Goal: Transaction & Acquisition: Purchase product/service

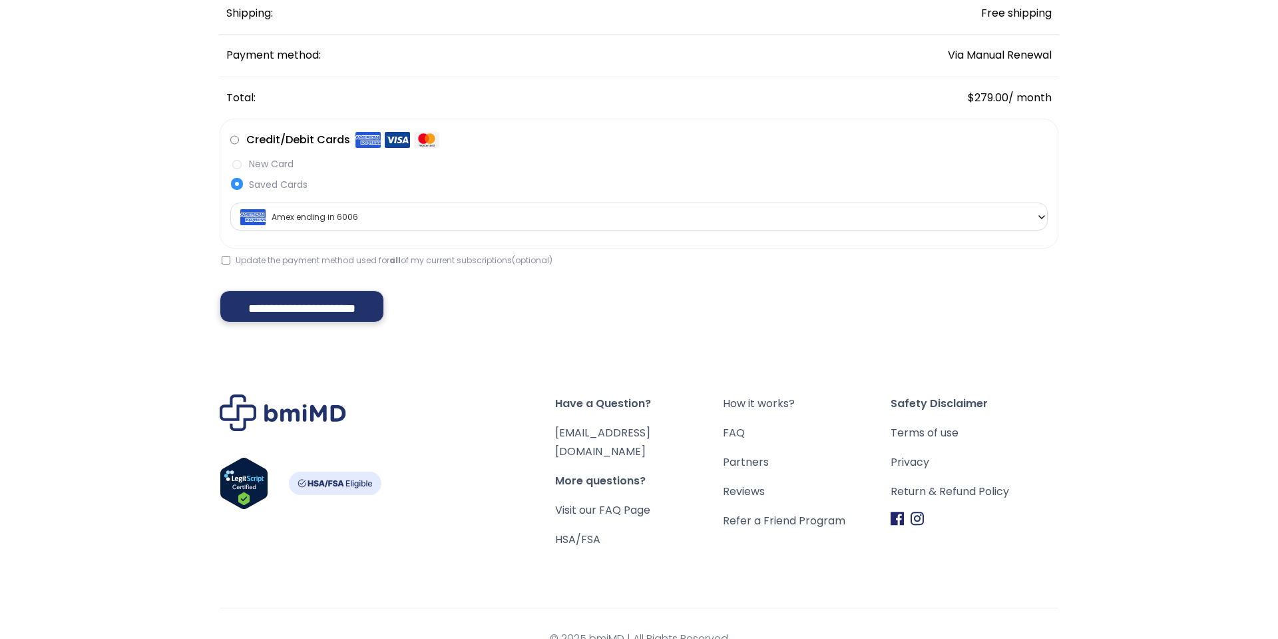
scroll to position [318, 0]
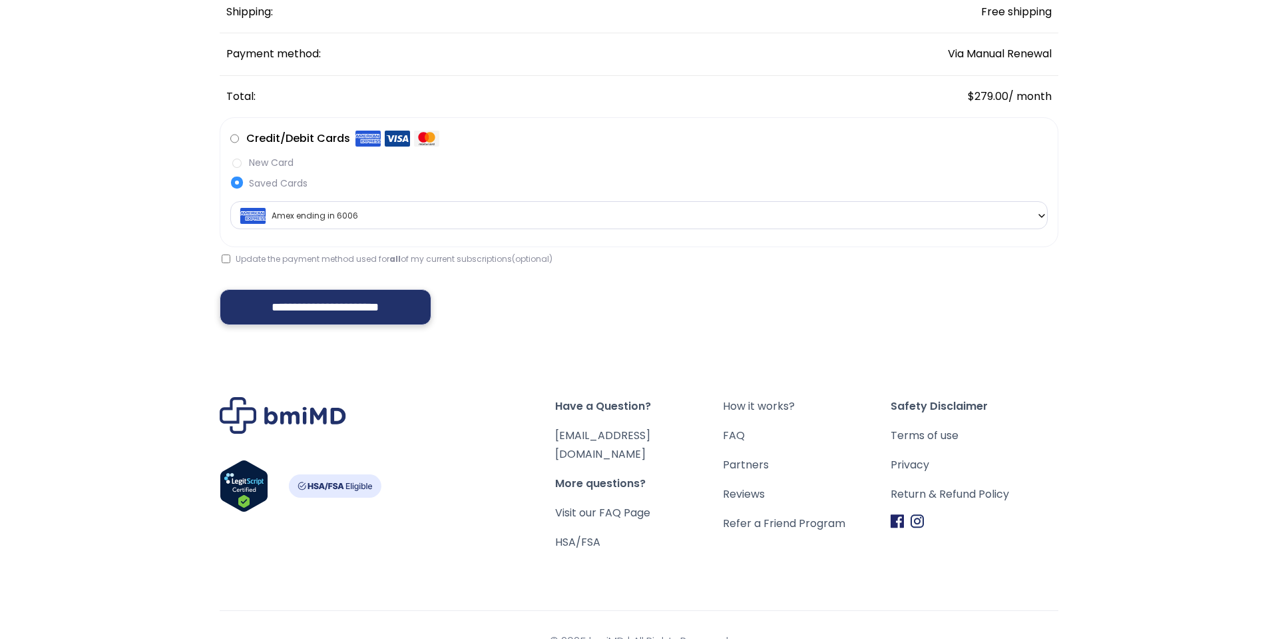
click at [312, 311] on input "**********" at bounding box center [326, 307] width 212 height 36
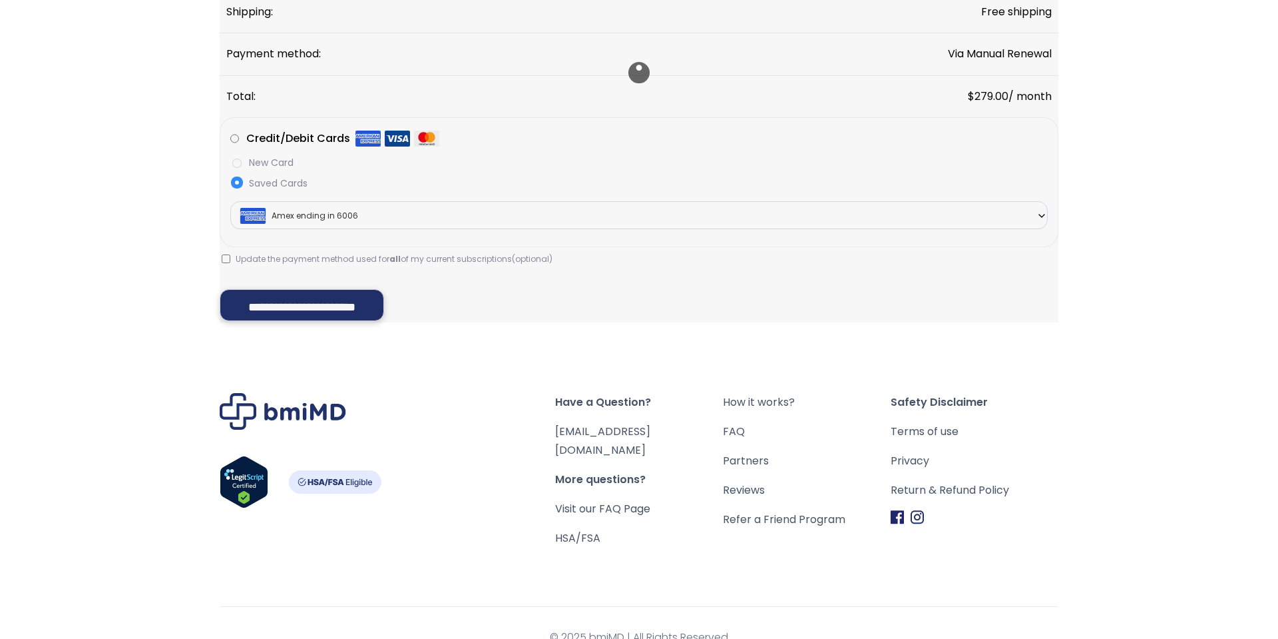
scroll to position [0, 0]
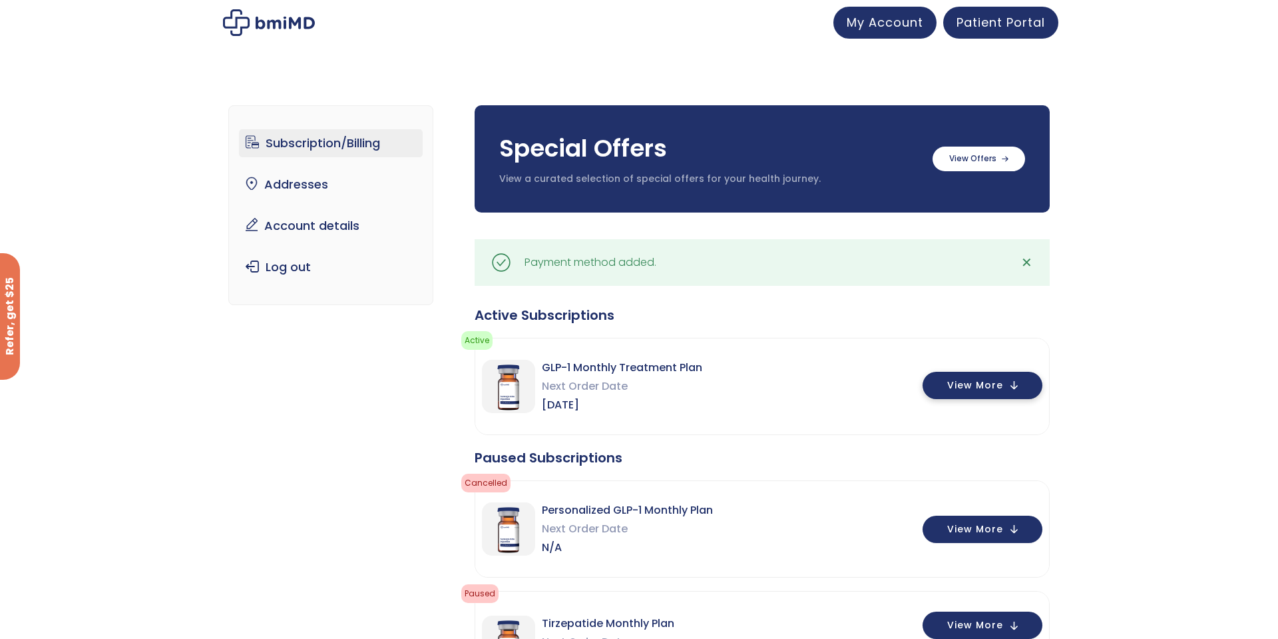
click at [1009, 385] on button "View More" at bounding box center [983, 385] width 120 height 27
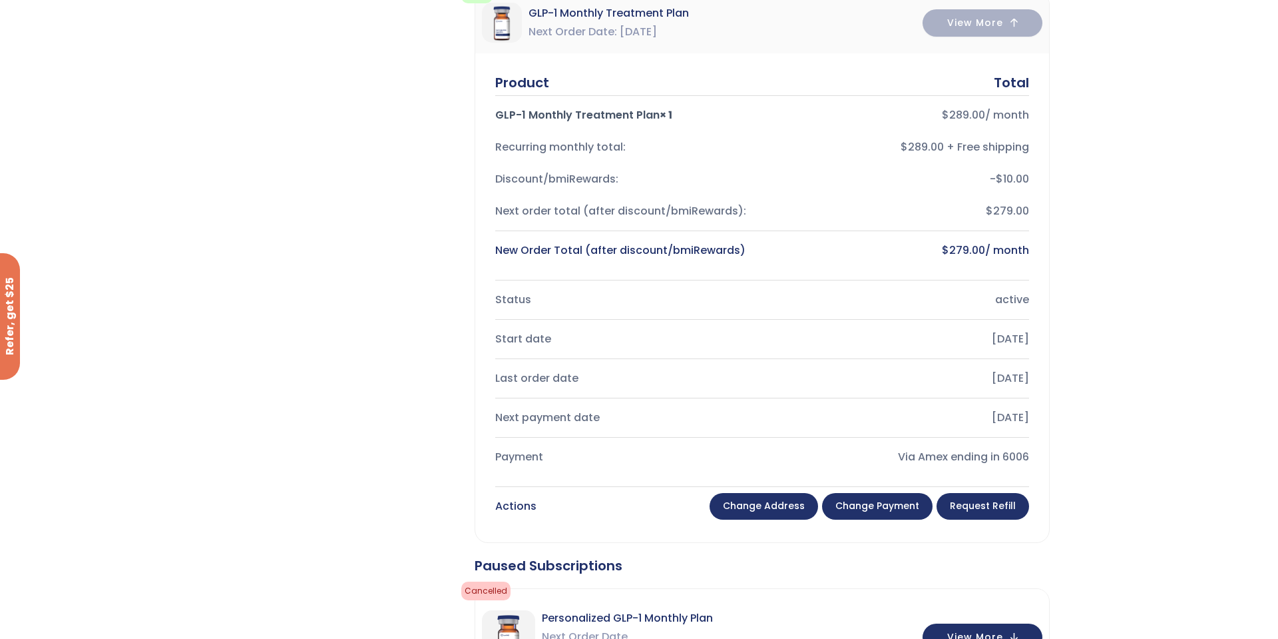
scroll to position [348, 0]
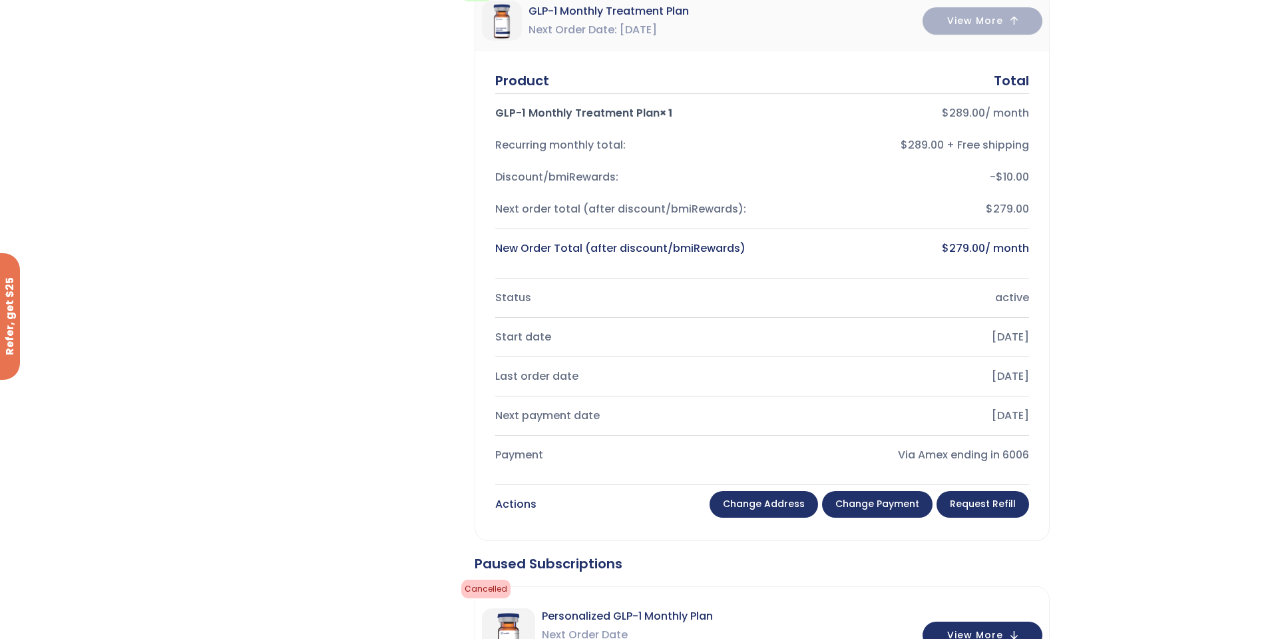
click at [981, 510] on link "Request Refill" at bounding box center [983, 504] width 93 height 27
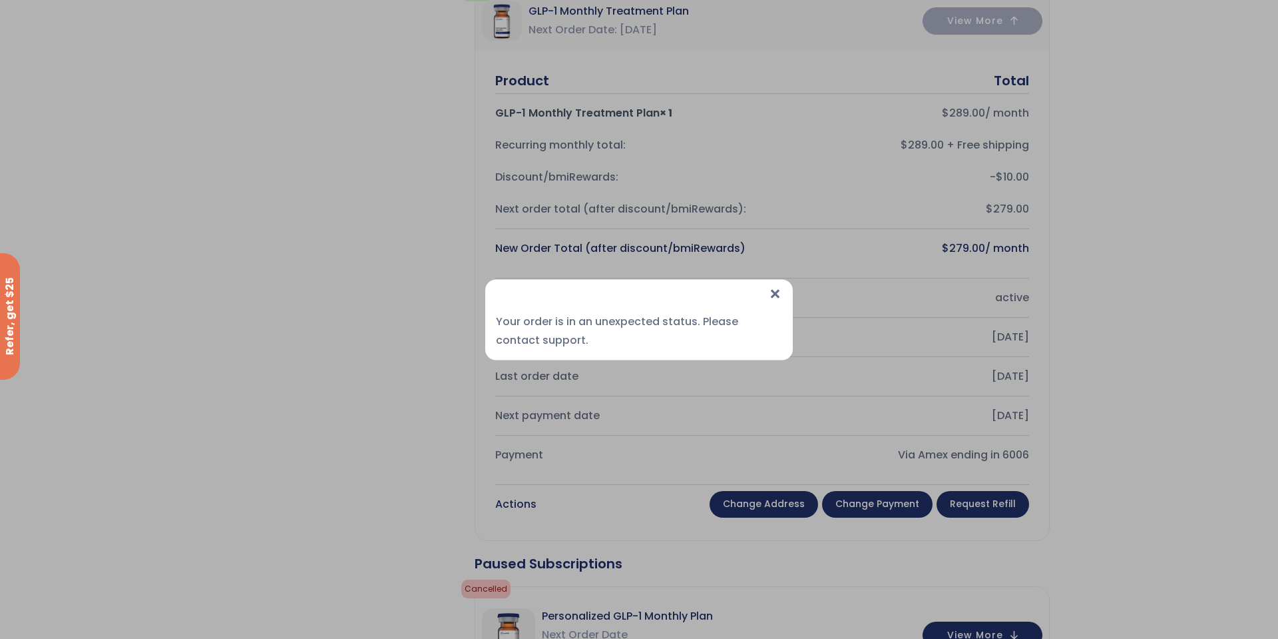
click at [782, 295] on span "×" at bounding box center [775, 293] width 14 height 29
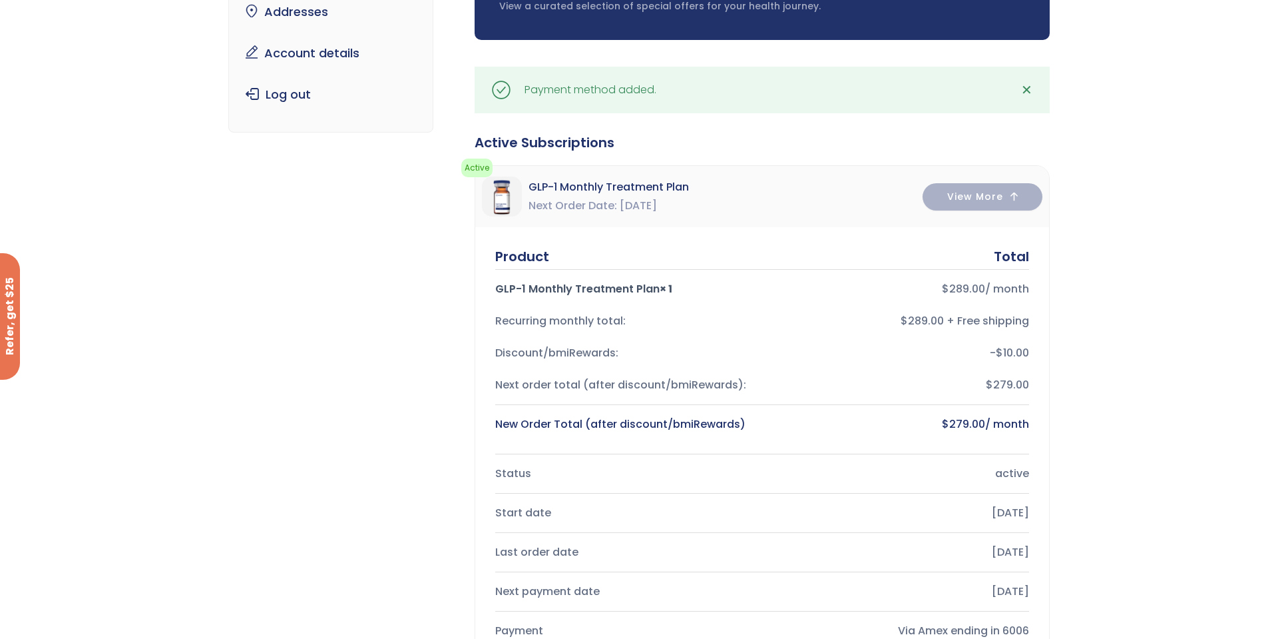
scroll to position [0, 0]
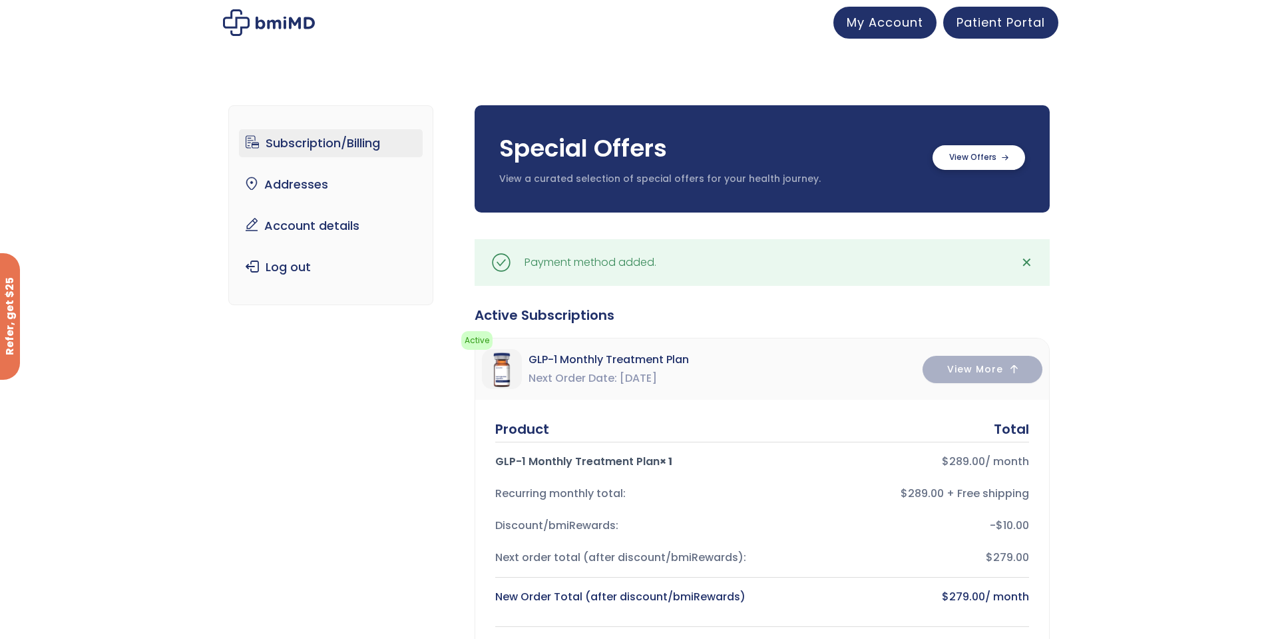
click at [991, 164] on label at bounding box center [979, 157] width 93 height 25
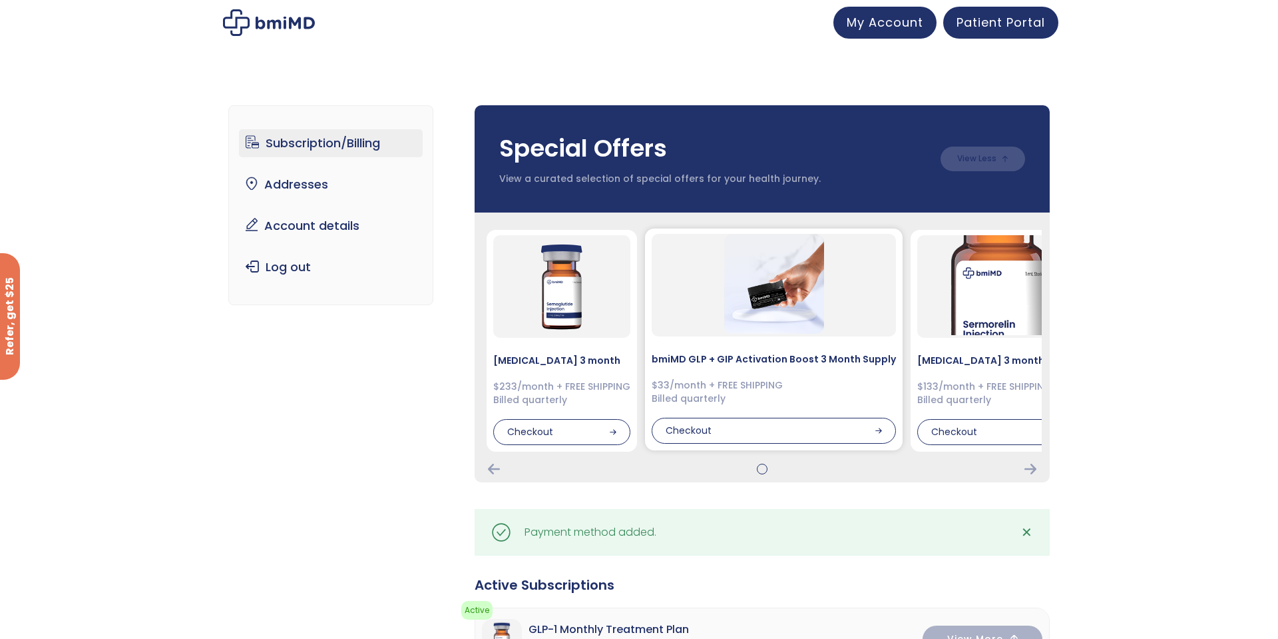
scroll to position [3, 0]
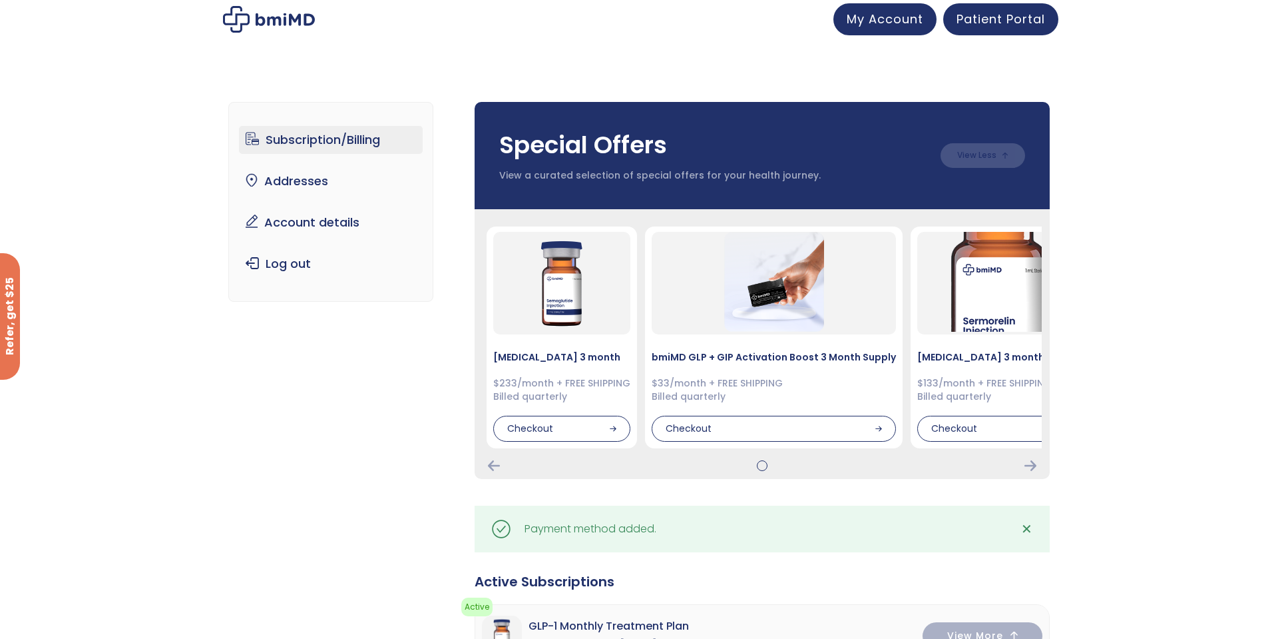
click at [261, 22] on img at bounding box center [269, 19] width 92 height 27
